Goal: Task Accomplishment & Management: Complete application form

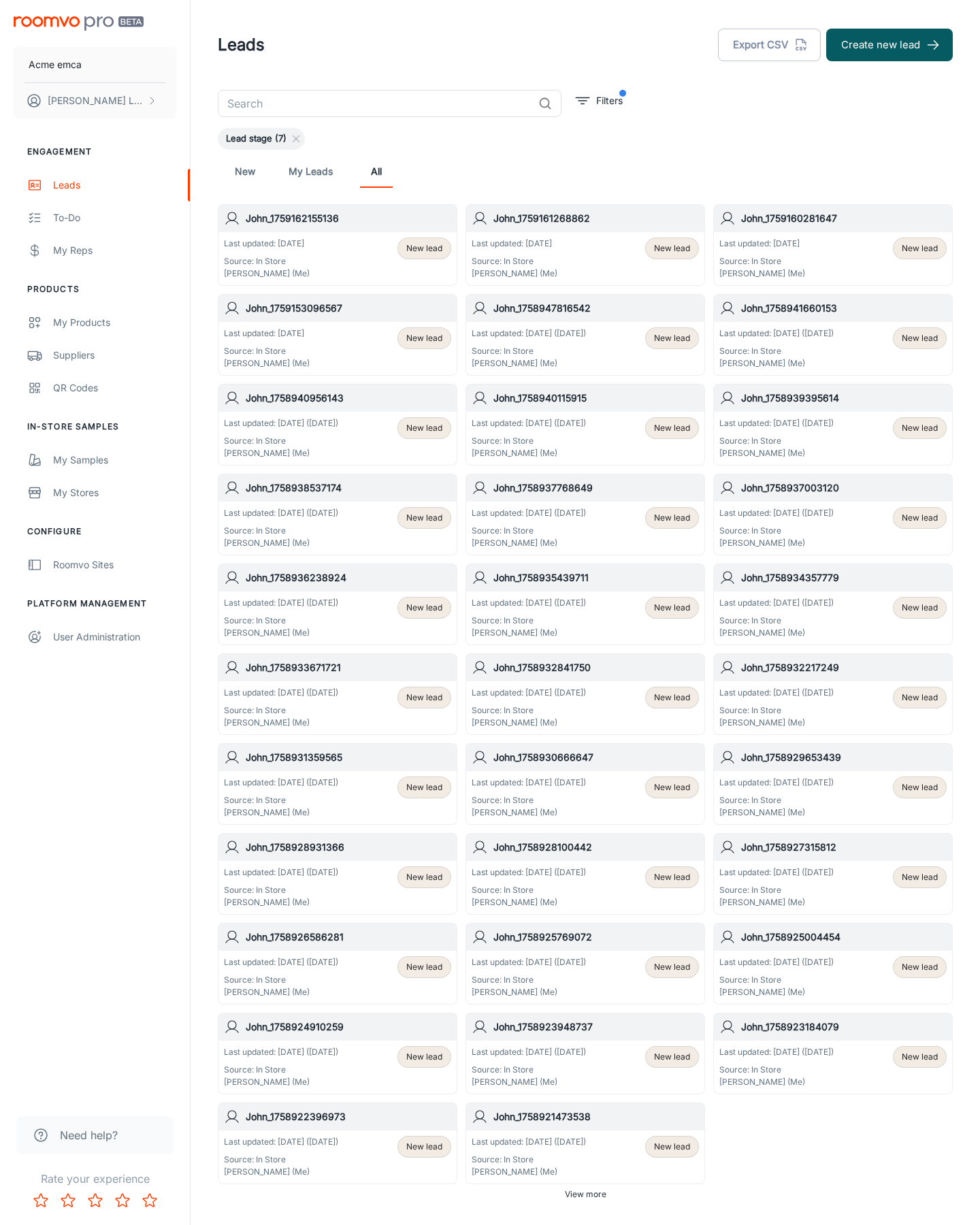
click at [889, 45] on button "Create new lead" at bounding box center [890, 44] width 127 height 33
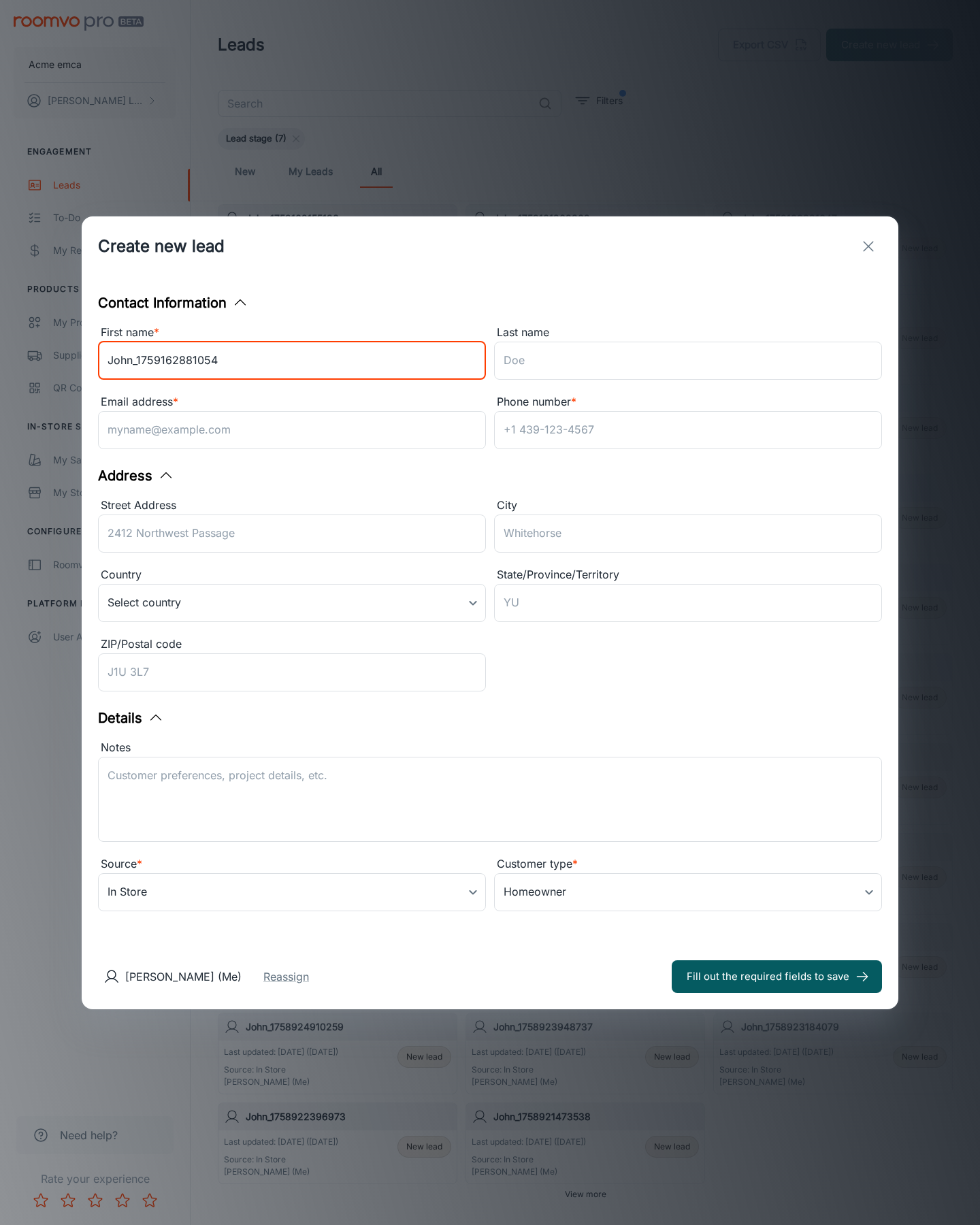
type input "John_1759162881054"
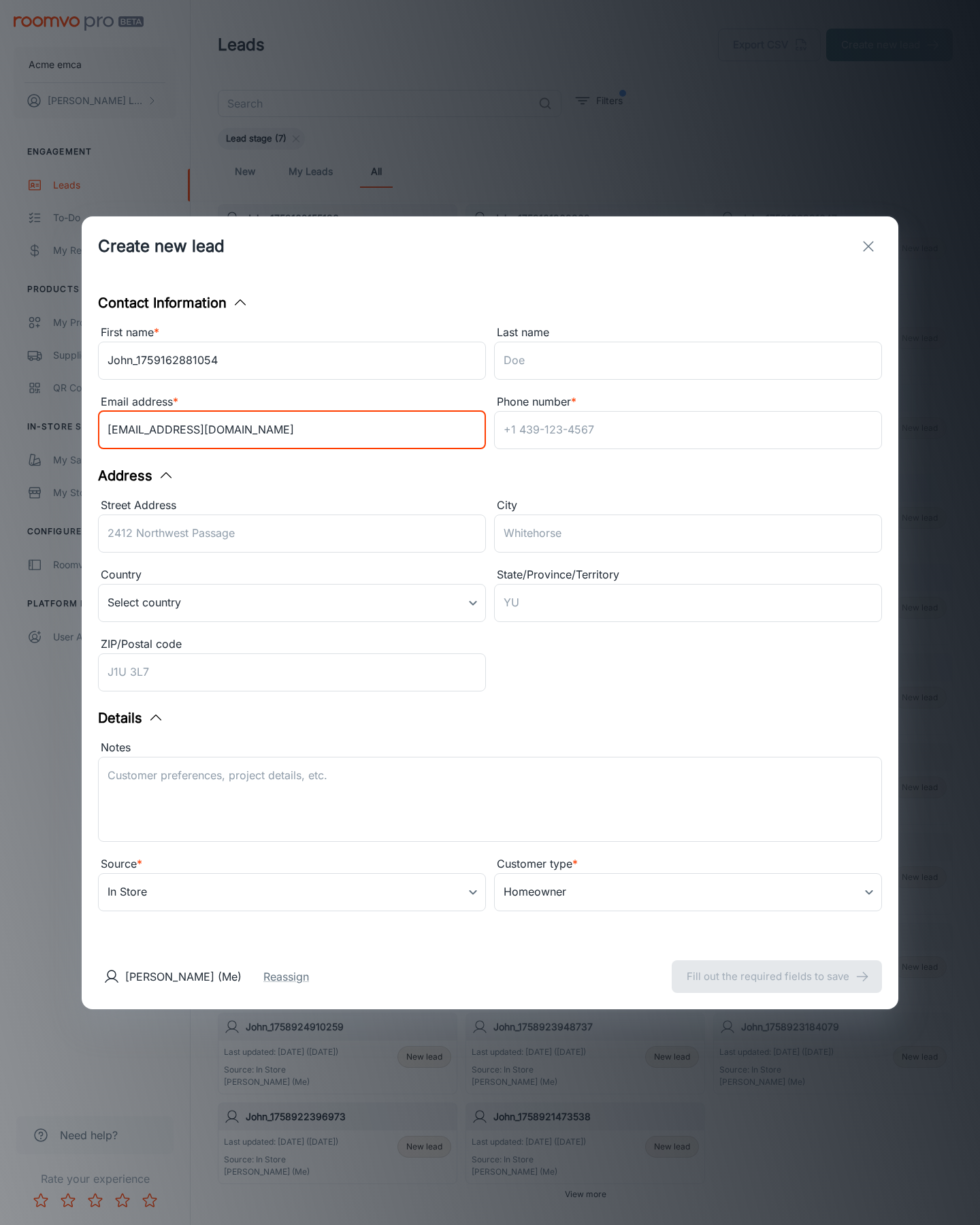
type input "[EMAIL_ADDRESS][DOMAIN_NAME]"
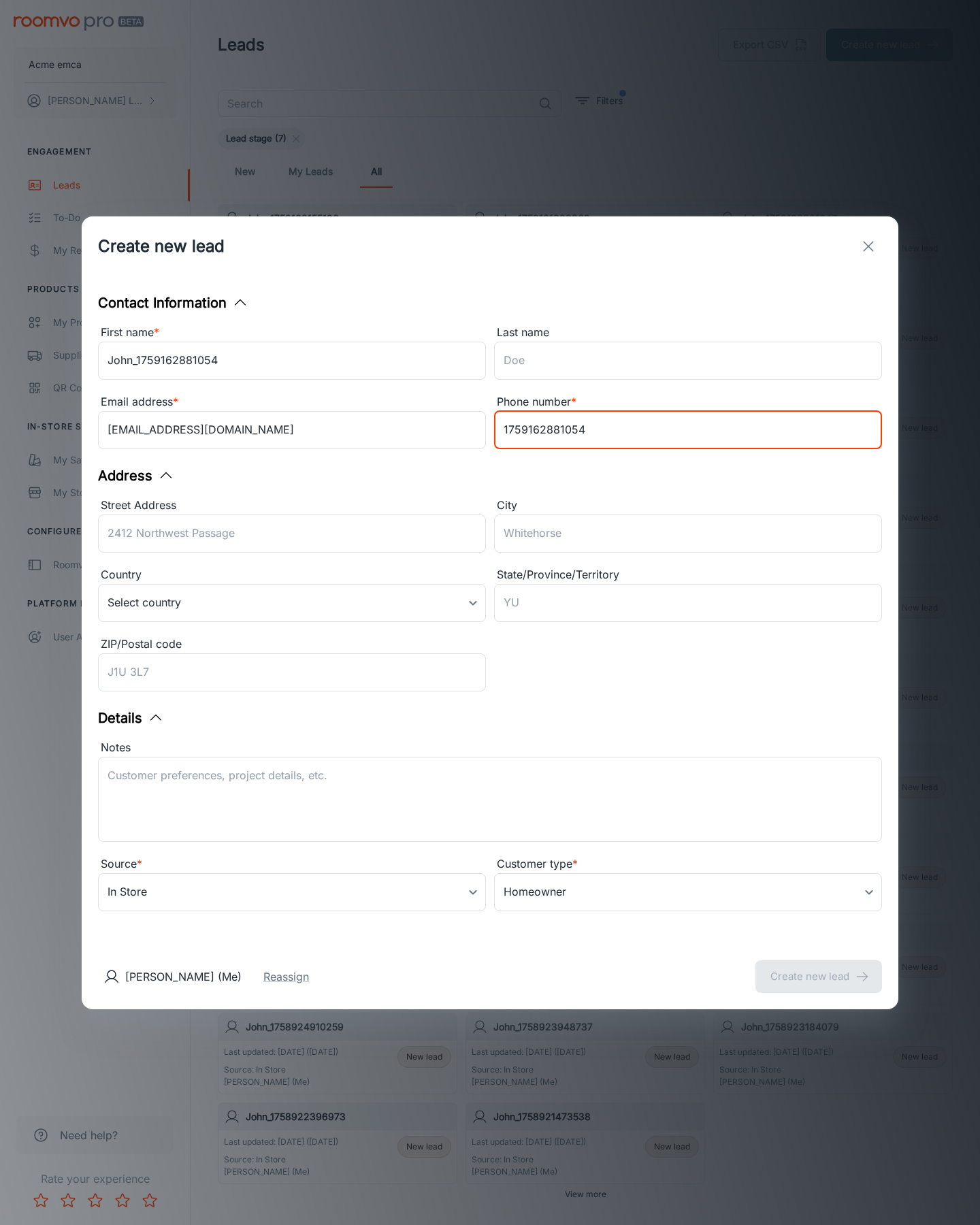
type input "1759162881054"
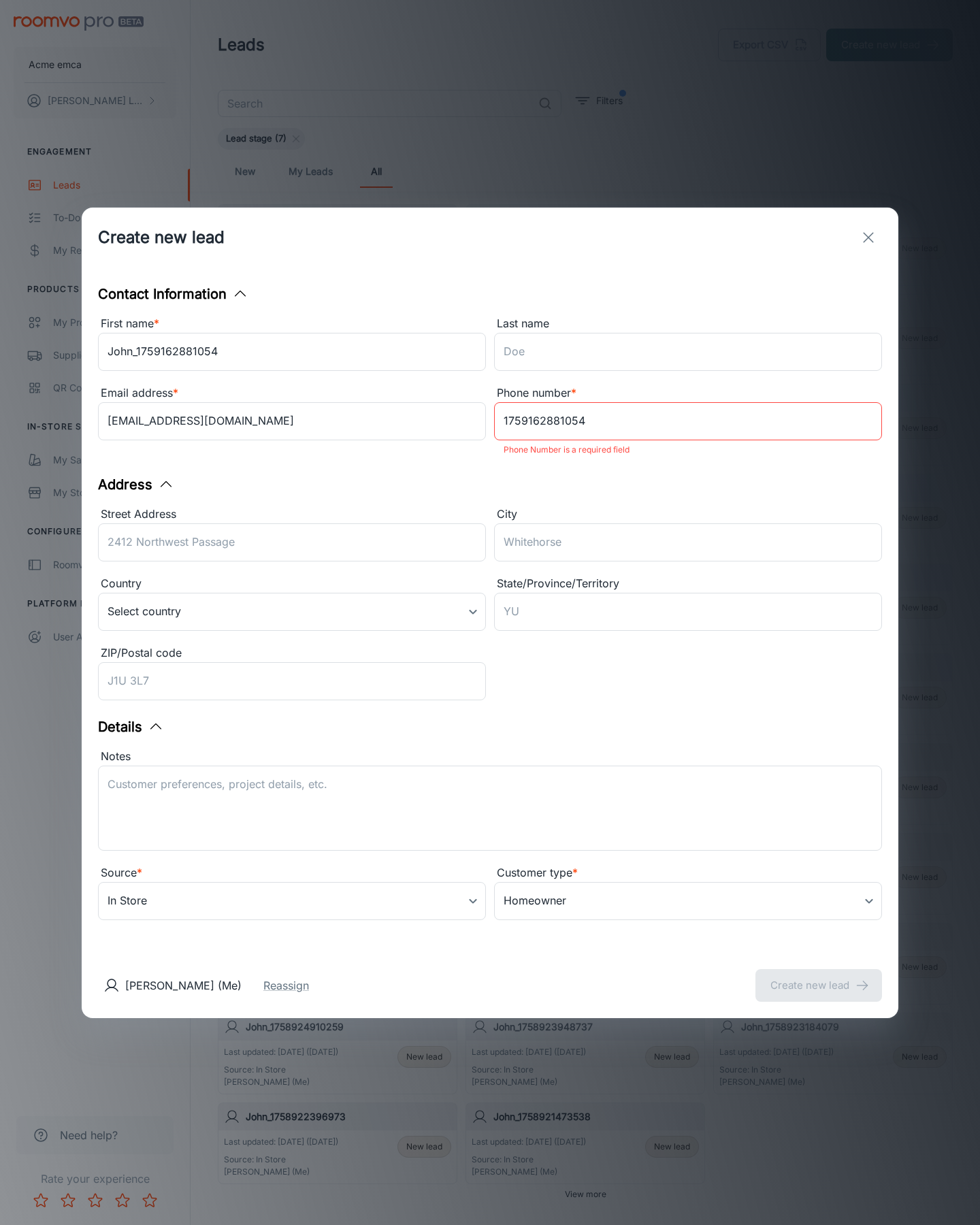
click at [819, 976] on button "Create new lead" at bounding box center [819, 985] width 127 height 33
